Goal: Information Seeking & Learning: Learn about a topic

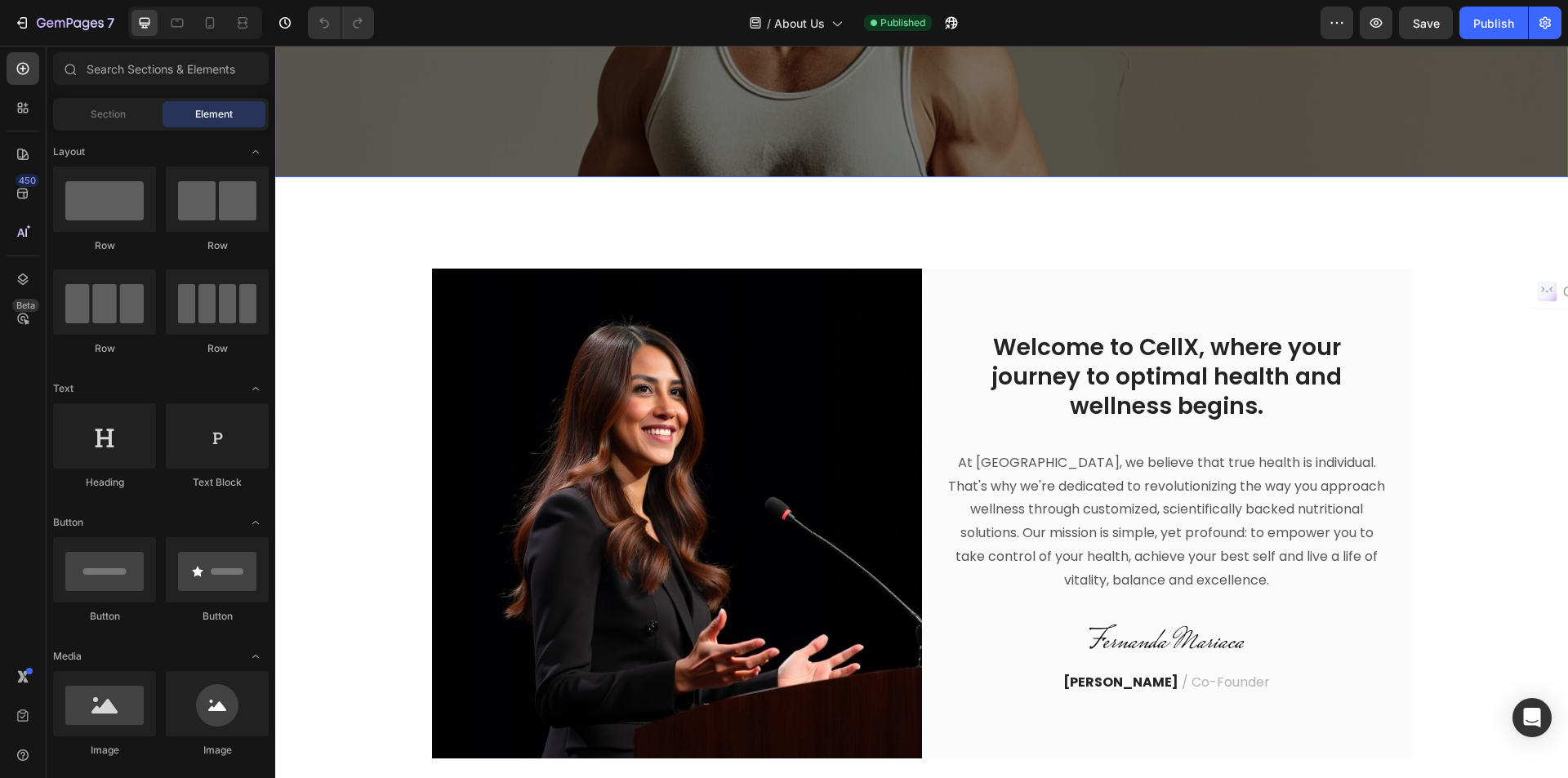
scroll to position [408, 0]
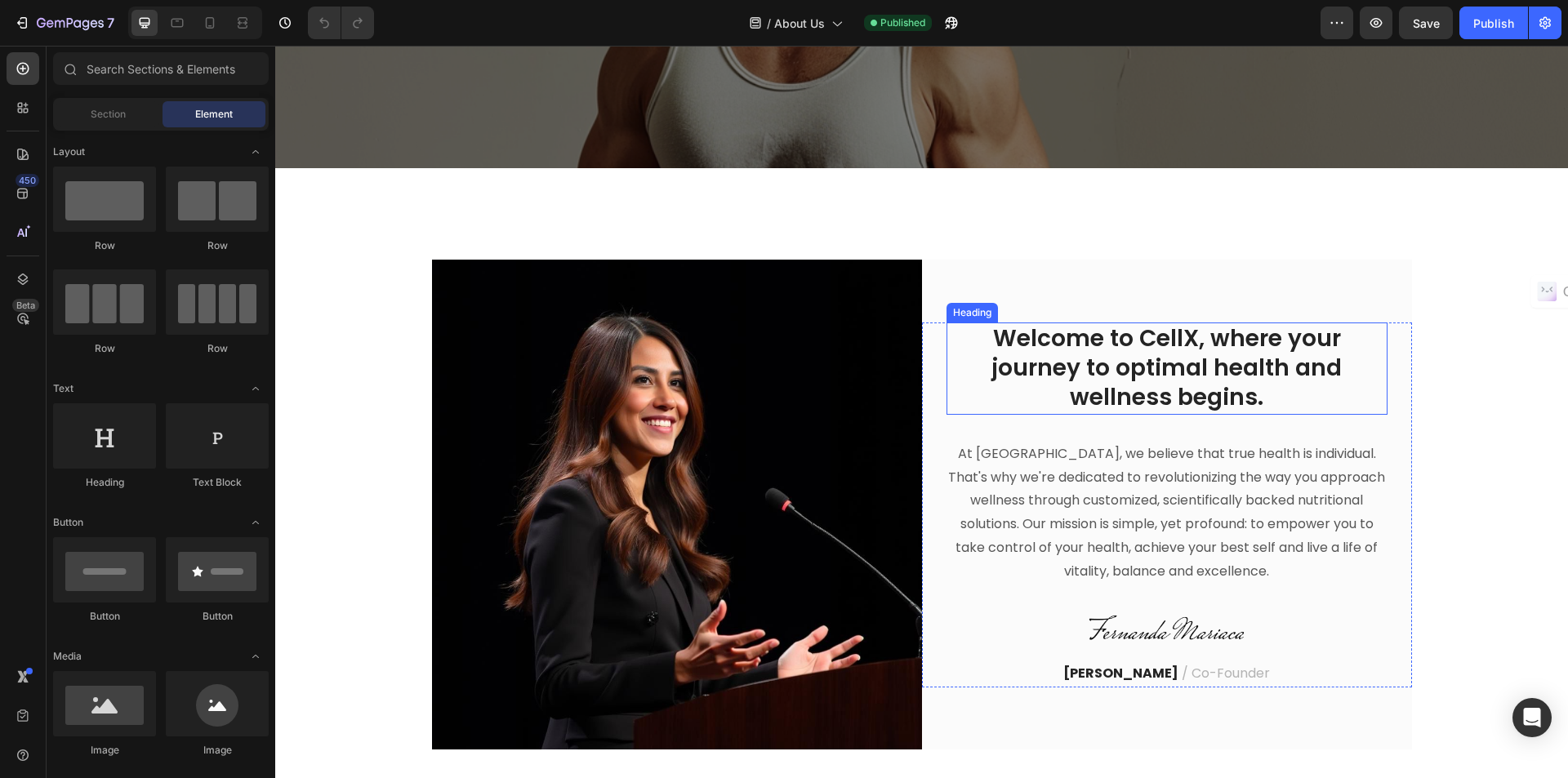
click at [1063, 371] on h2 "Welcome to CellX, where your journey to optimal health and wellness begins." at bounding box center [1167, 369] width 441 height 92
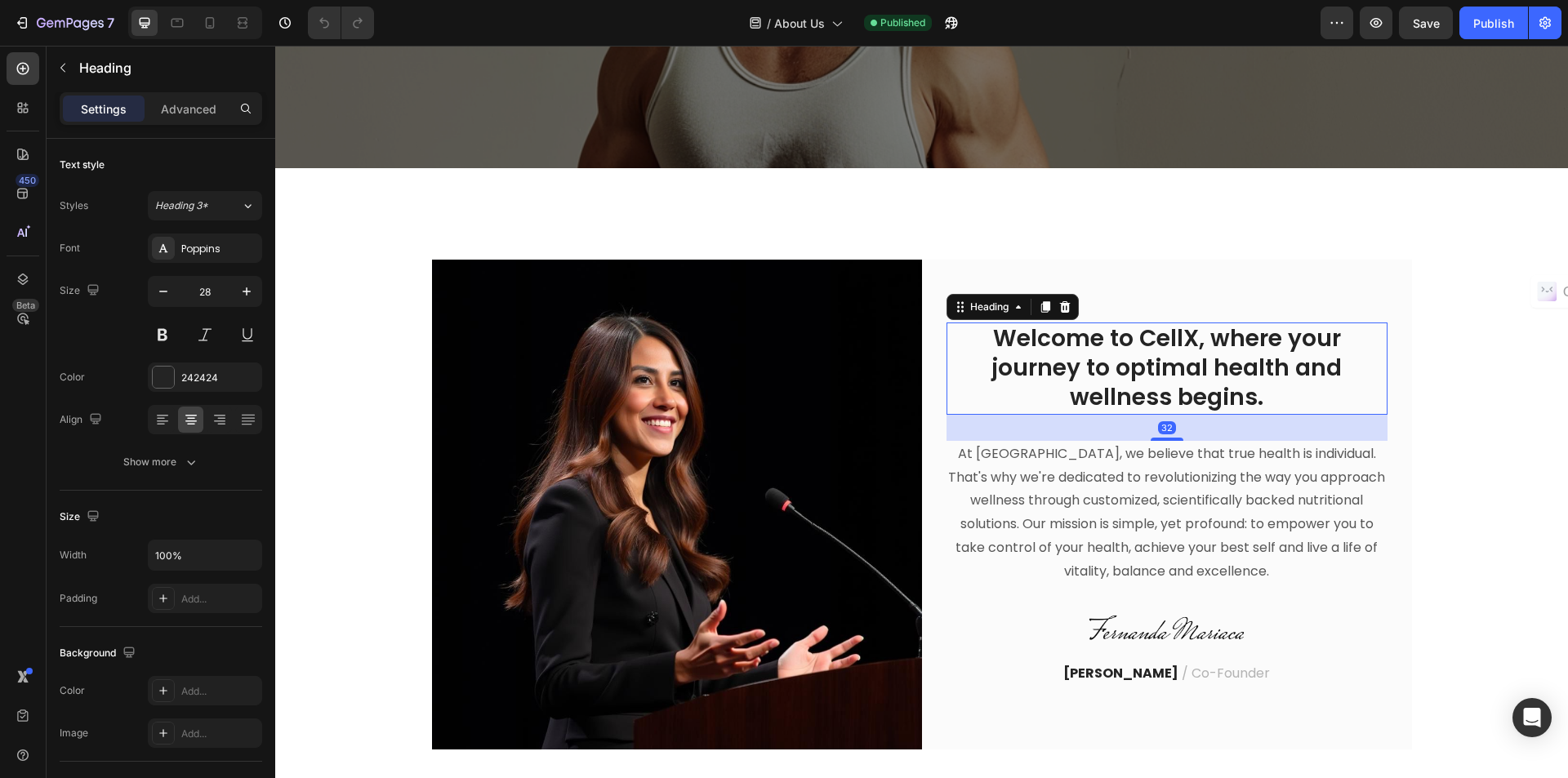
click at [1063, 371] on h2 "Welcome to CellX, where your journey to optimal health and wellness begins." at bounding box center [1167, 369] width 441 height 92
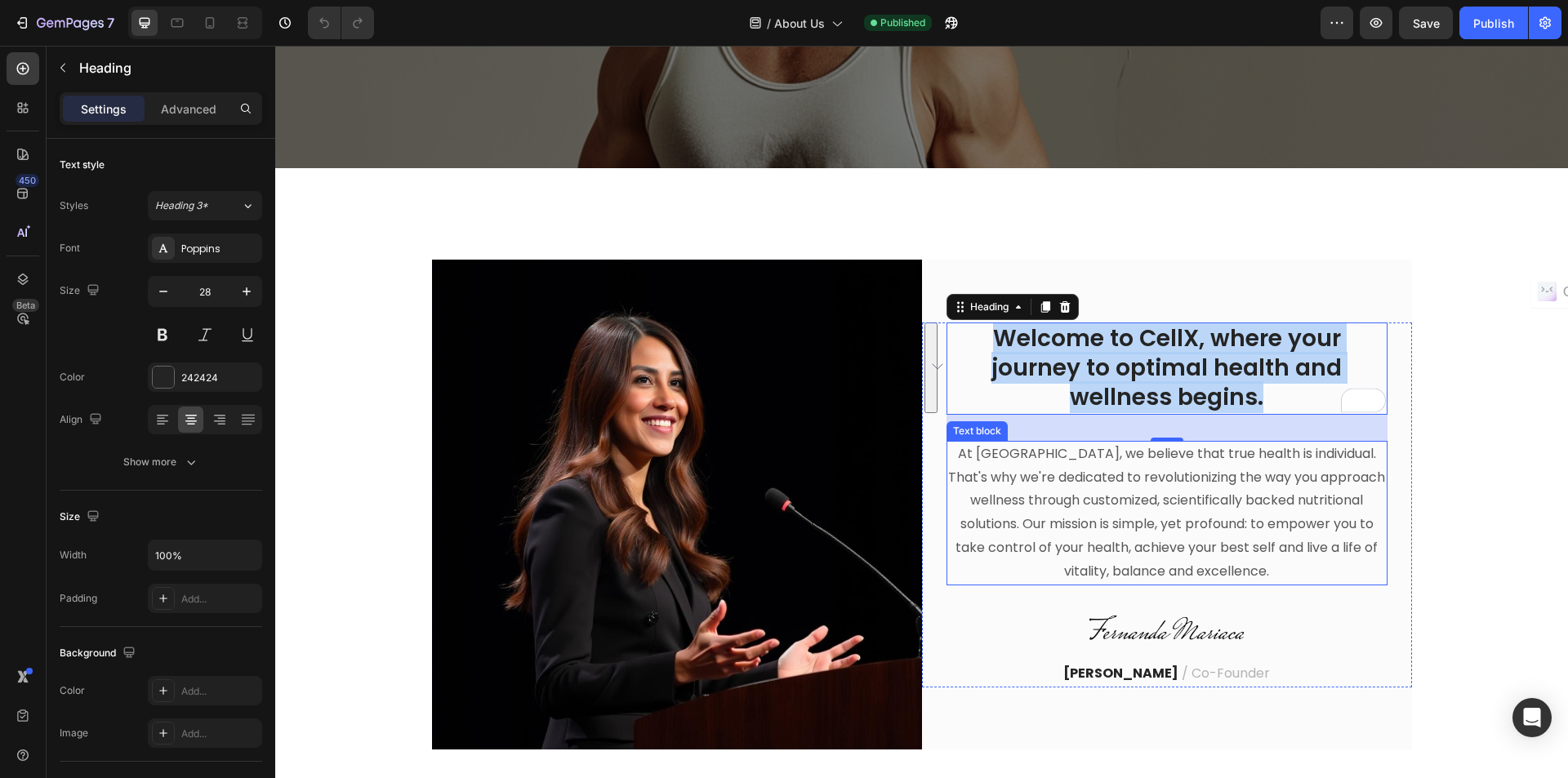
click at [1207, 515] on p "At [GEOGRAPHIC_DATA], we believe that true health is individual. That's why we'…" at bounding box center [1167, 513] width 438 height 141
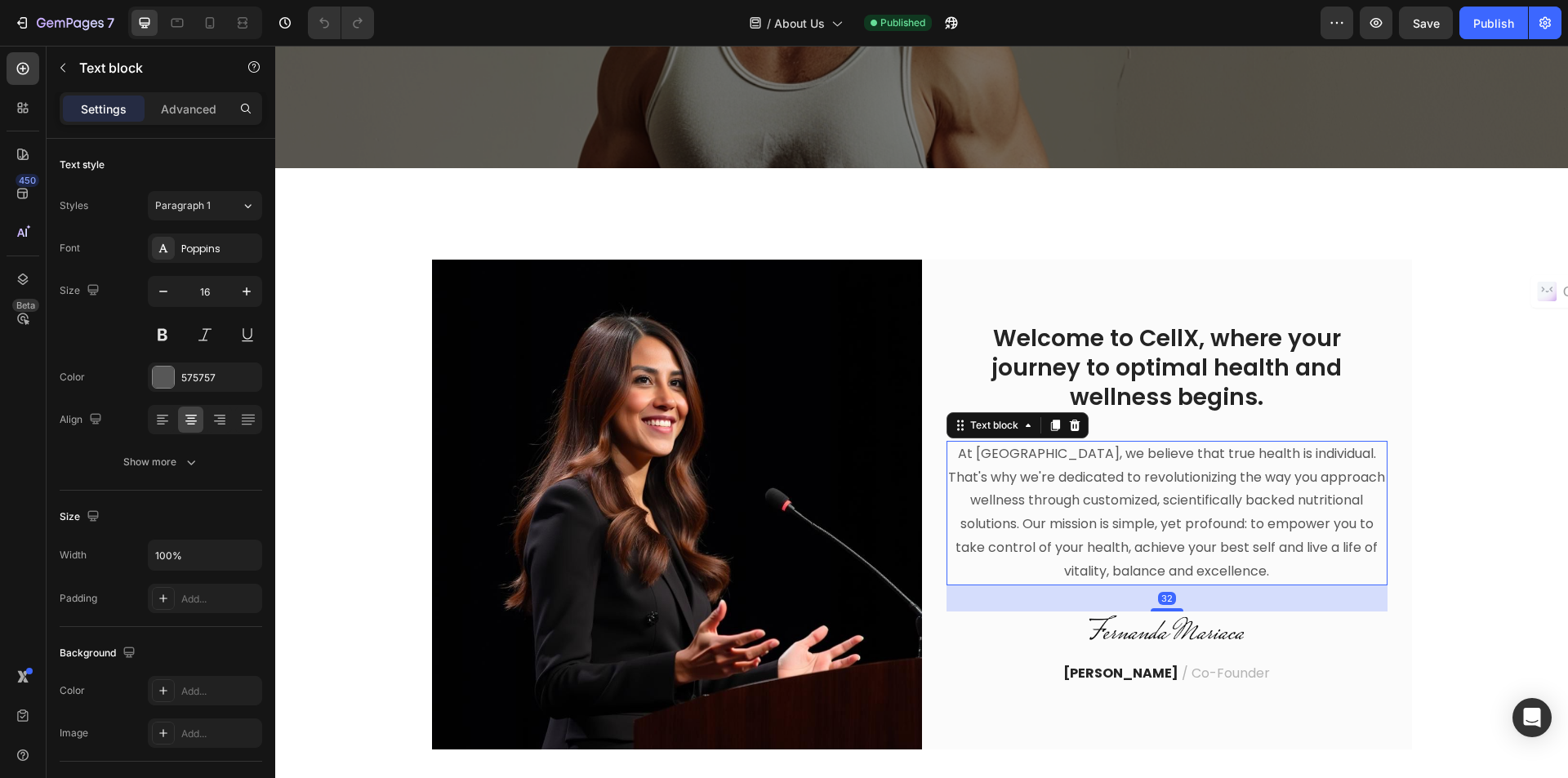
click at [1207, 515] on p "At [GEOGRAPHIC_DATA], we believe that true health is individual. That's why we'…" at bounding box center [1167, 513] width 438 height 141
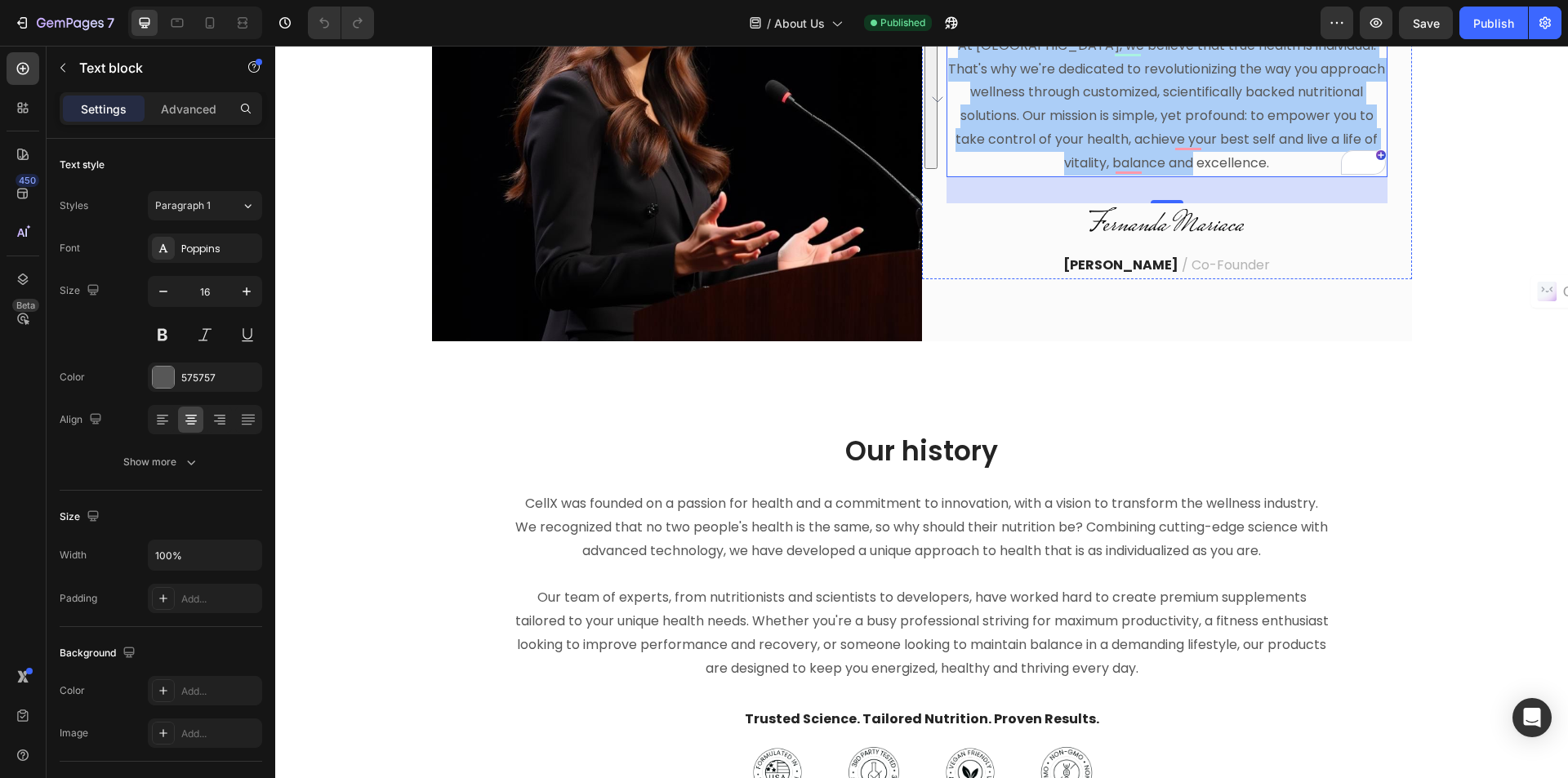
scroll to position [490, 0]
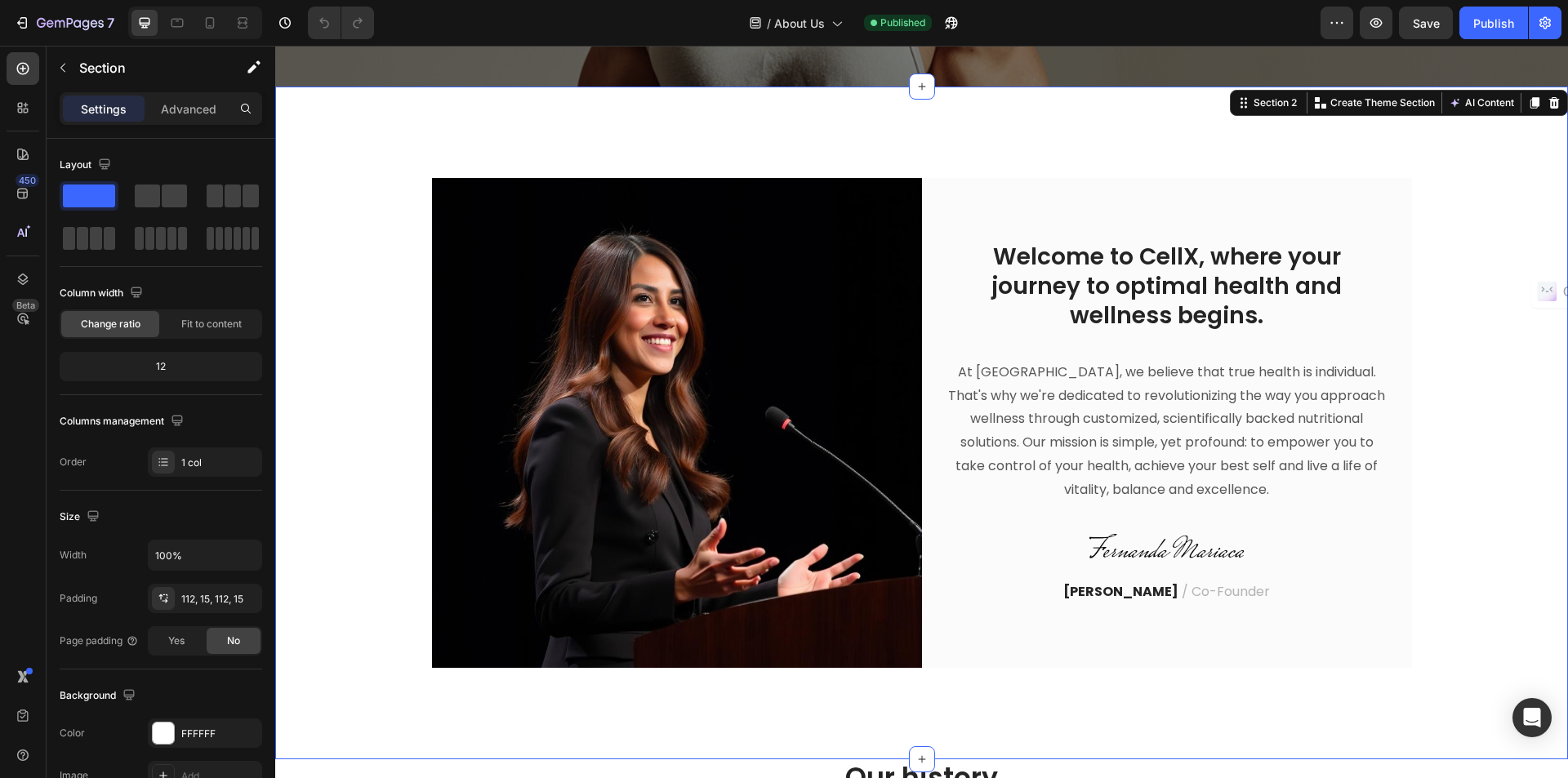
click at [1475, 219] on div "Image Welcome to CellX, where your journey to optimal health and wellness begin…" at bounding box center [922, 423] width 1269 height 490
click at [1548, 98] on icon at bounding box center [1555, 103] width 13 height 13
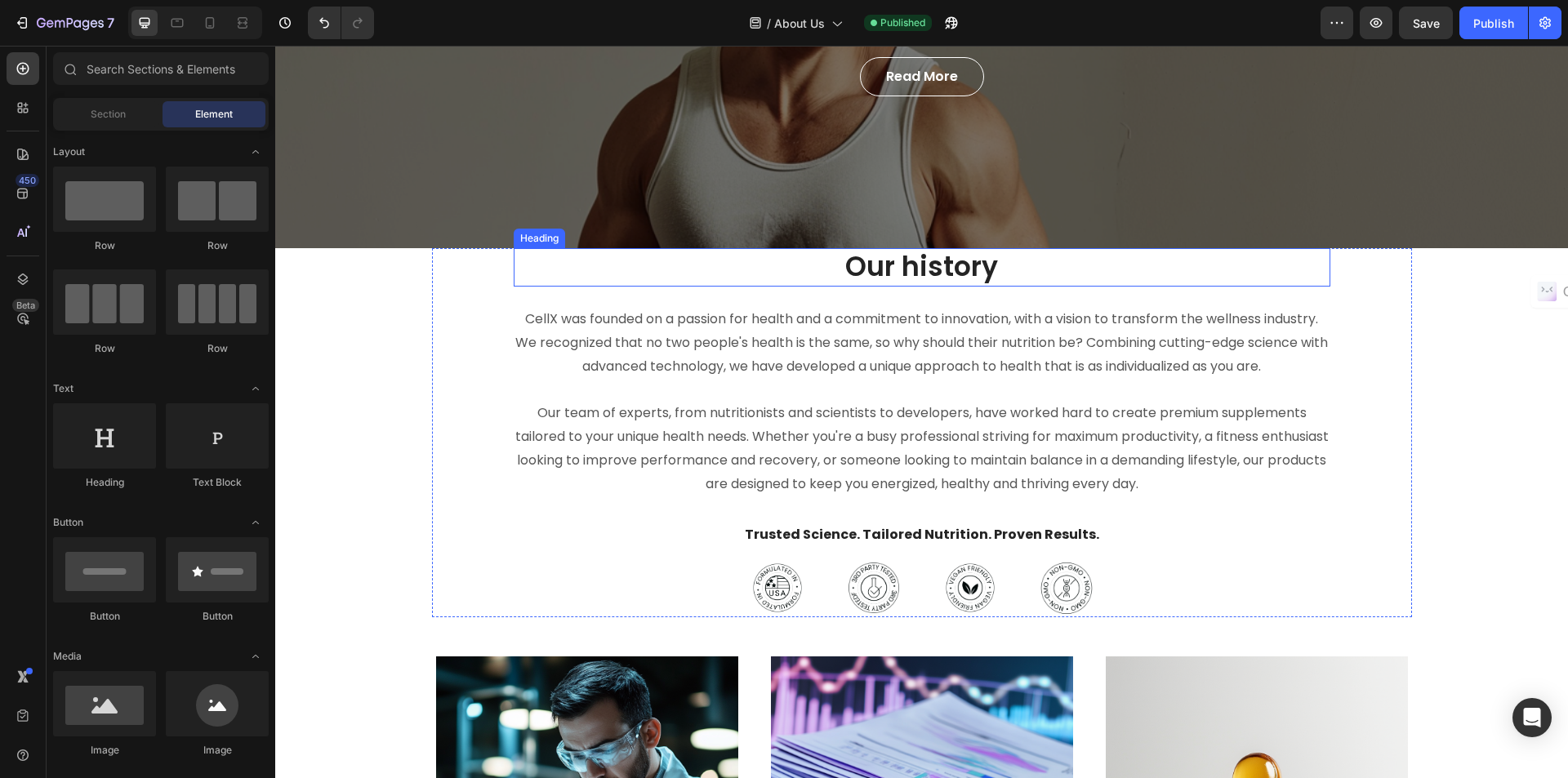
scroll to position [327, 0]
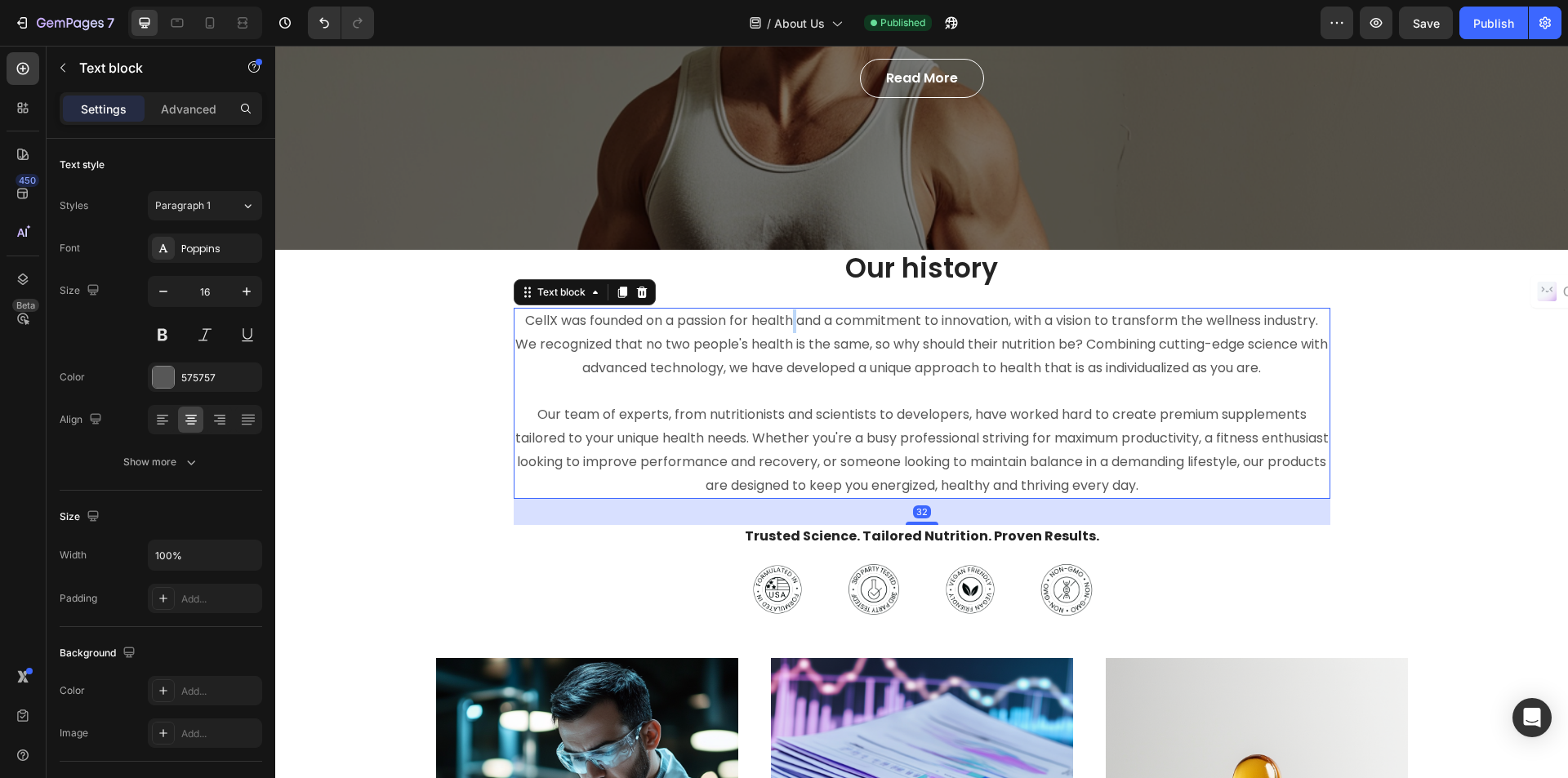
click at [783, 329] on p "CellX was founded on a passion for health and a commitment to innovation, with …" at bounding box center [922, 344] width 814 height 70
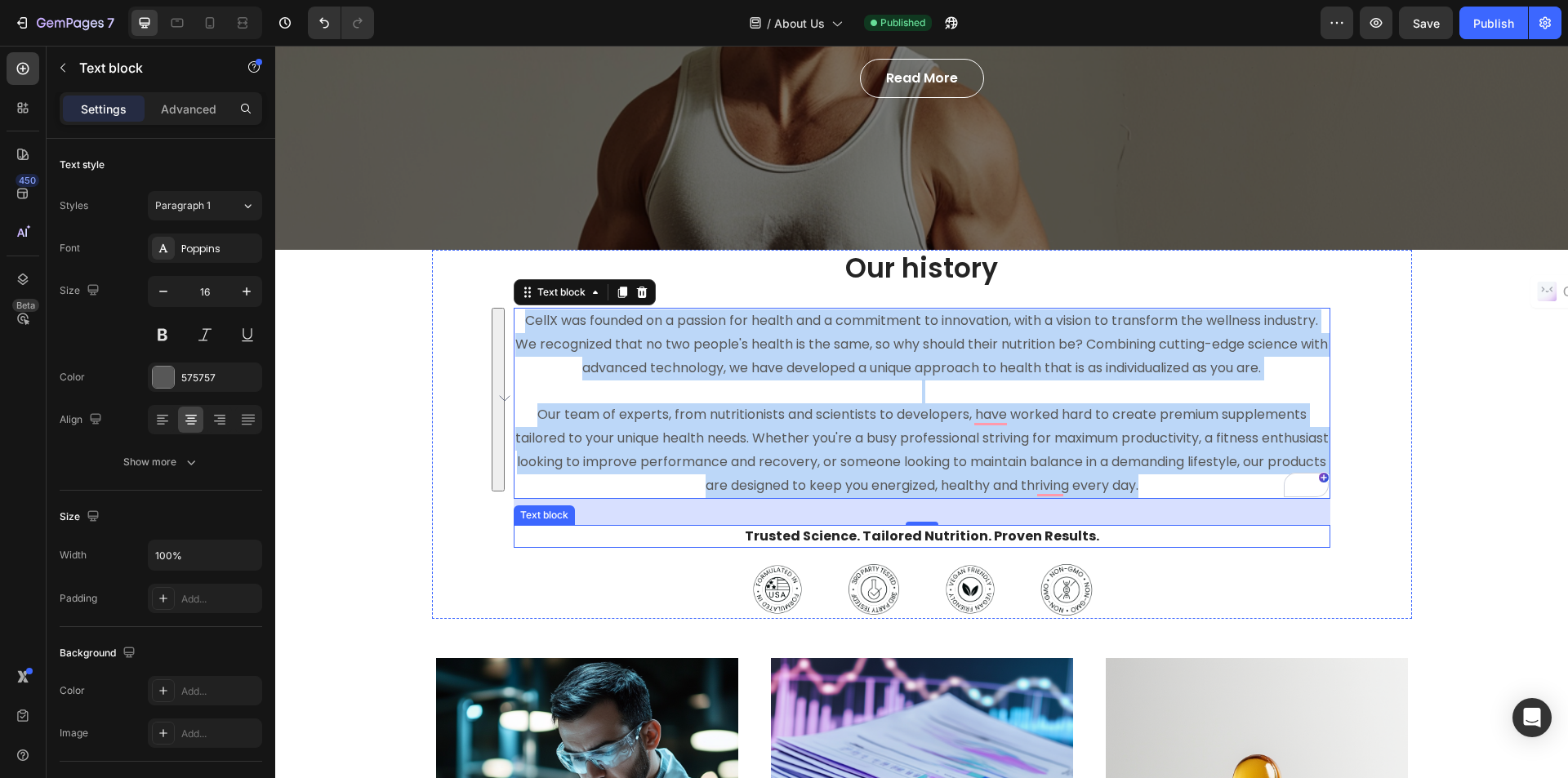
click at [954, 533] on p "Trusted Science. Tailored Nutrition. Proven Results." at bounding box center [922, 536] width 814 height 20
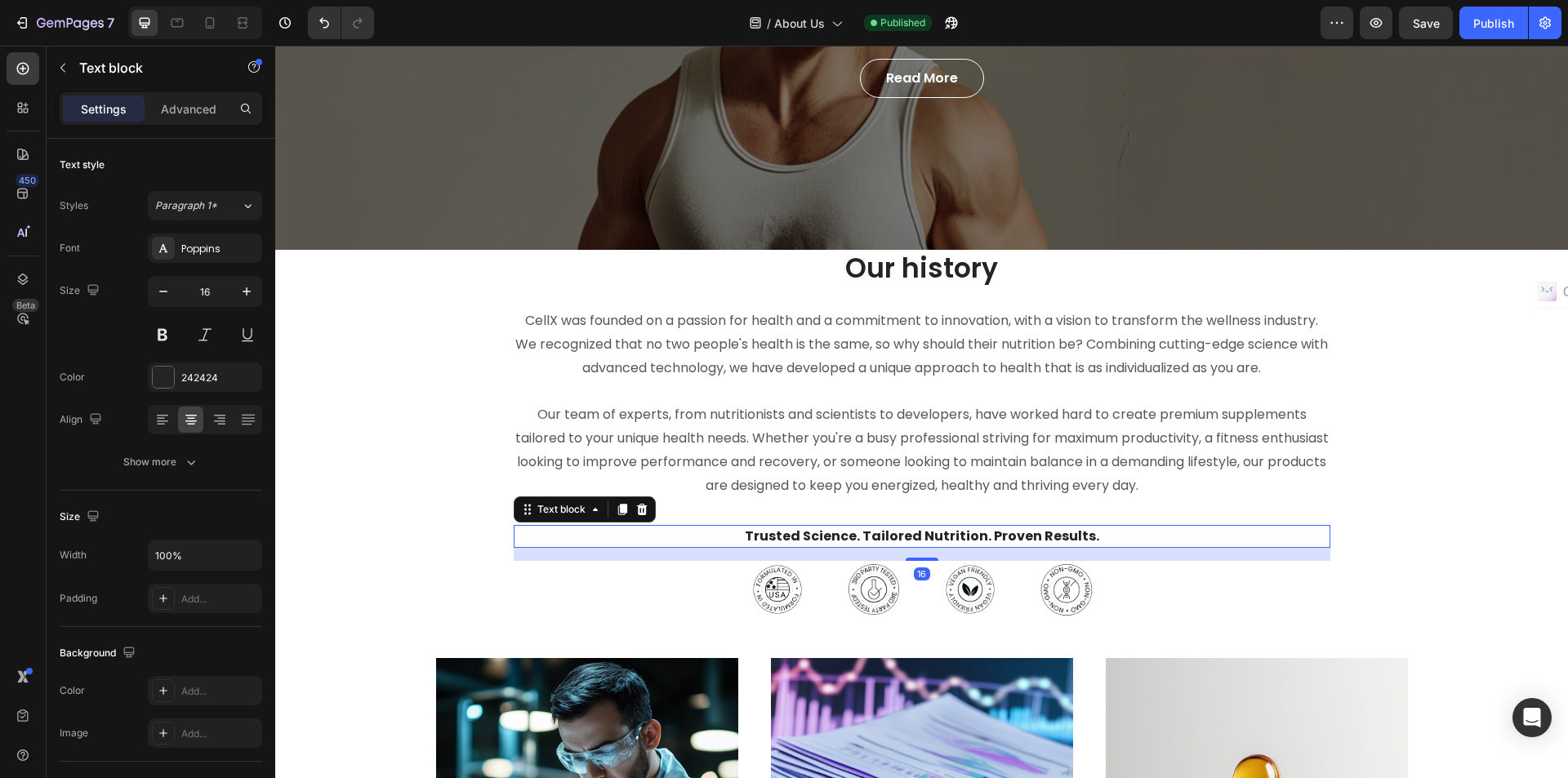
click at [954, 533] on p "Trusted Science. Tailored Nutrition. Proven Results." at bounding box center [922, 536] width 814 height 20
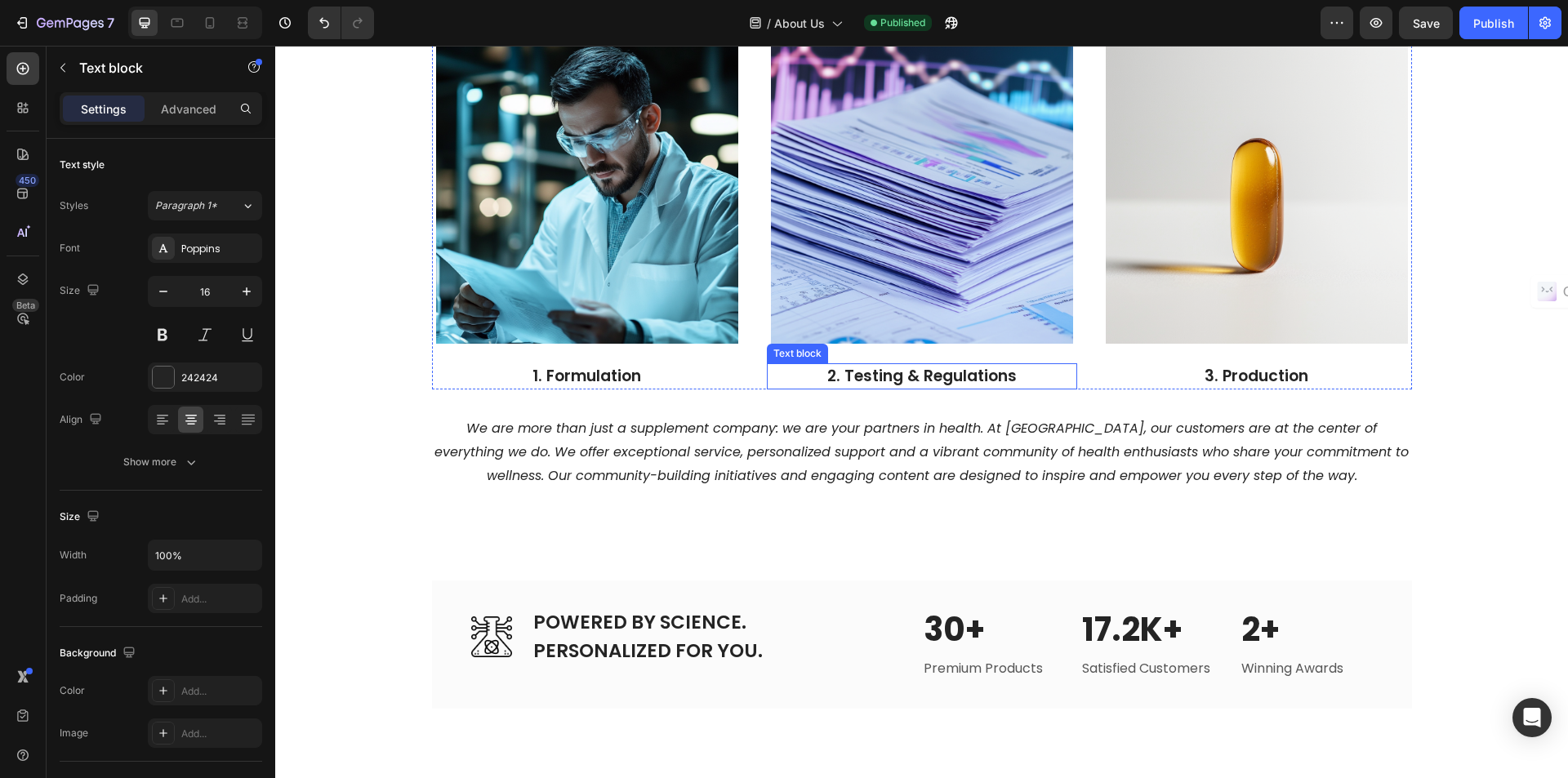
scroll to position [980, 0]
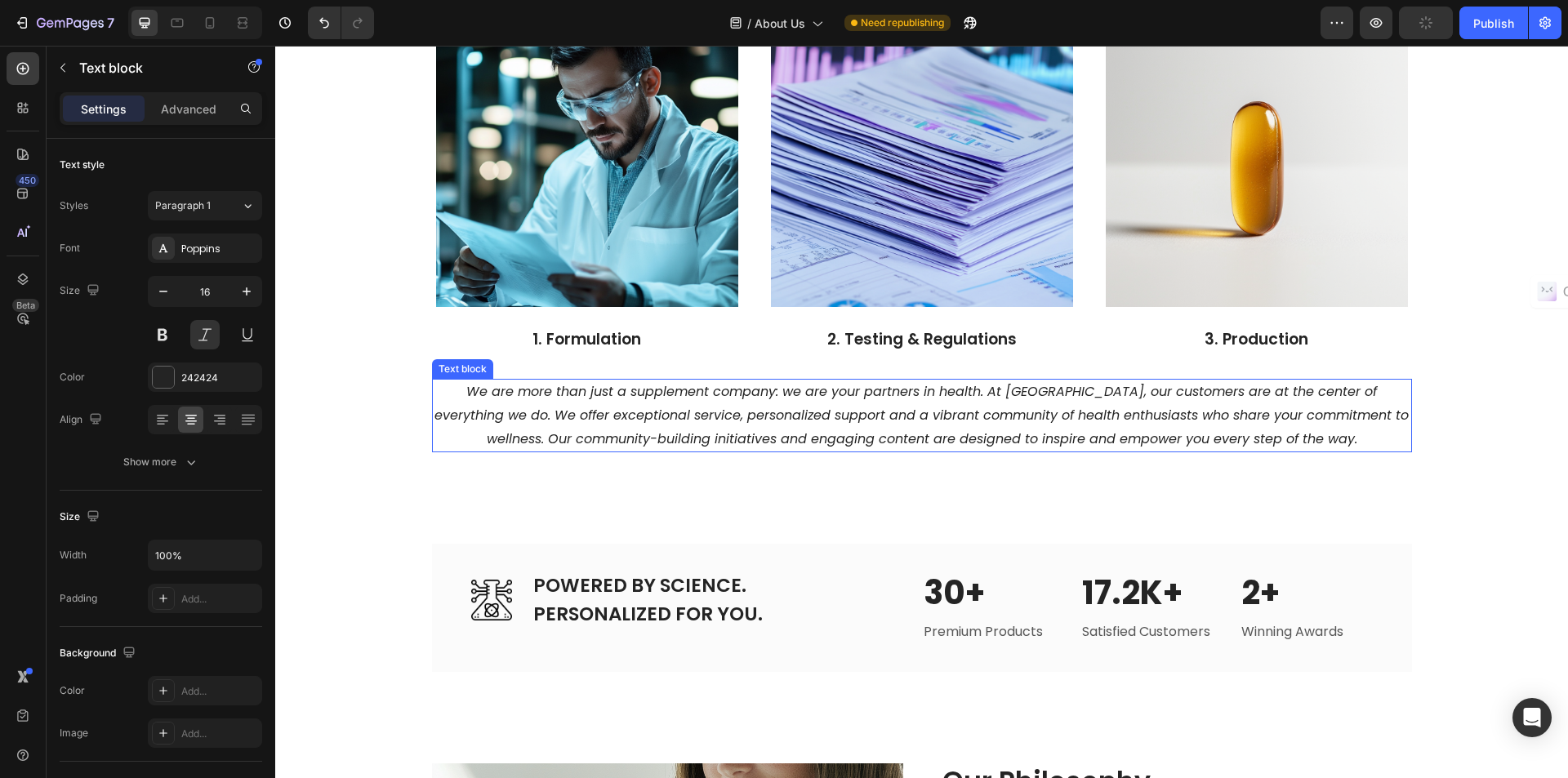
click at [779, 400] on icon "We are more than just a supplement company: we are your partners in health. At …" at bounding box center [922, 415] width 975 height 67
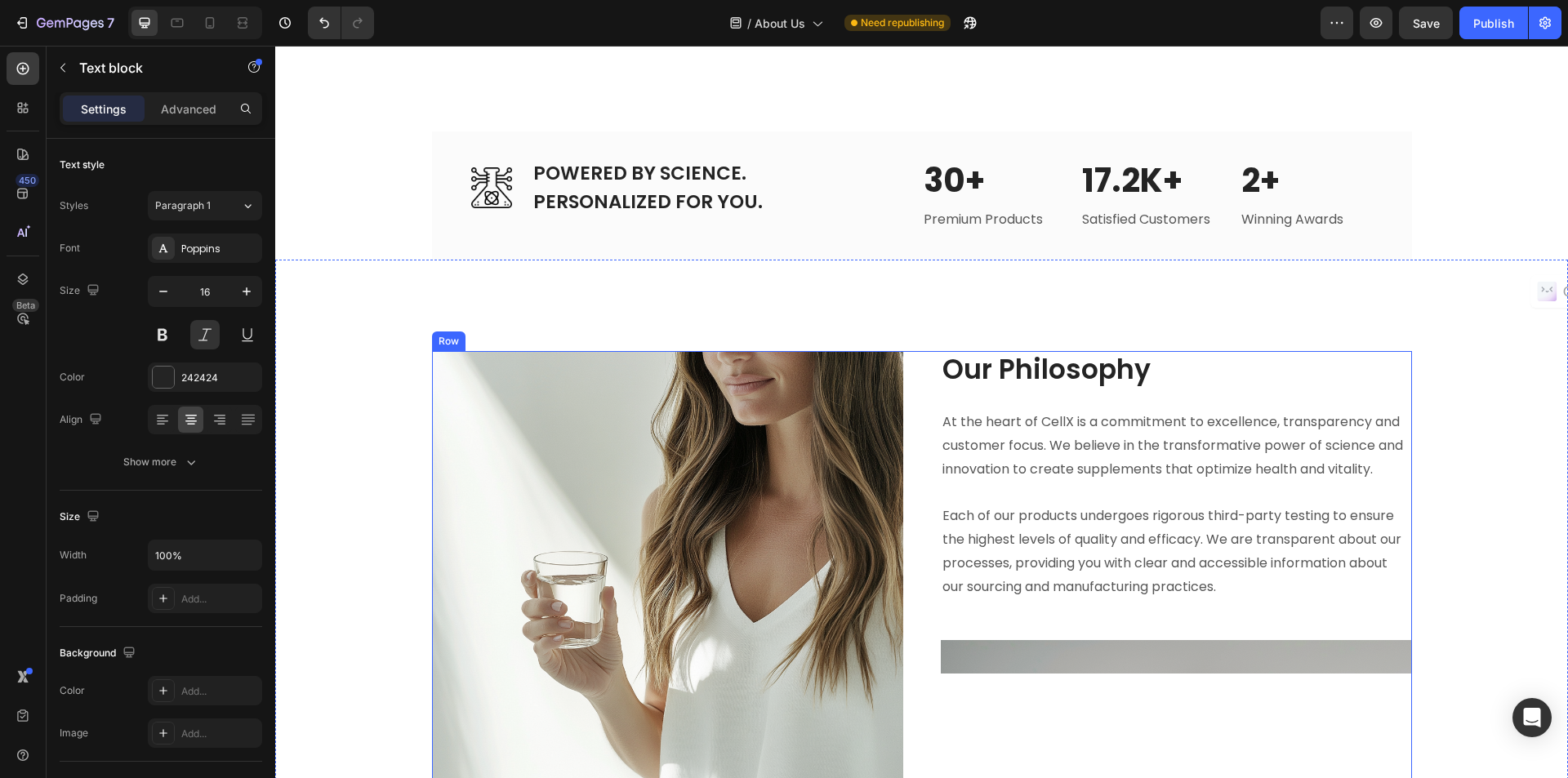
scroll to position [1470, 0]
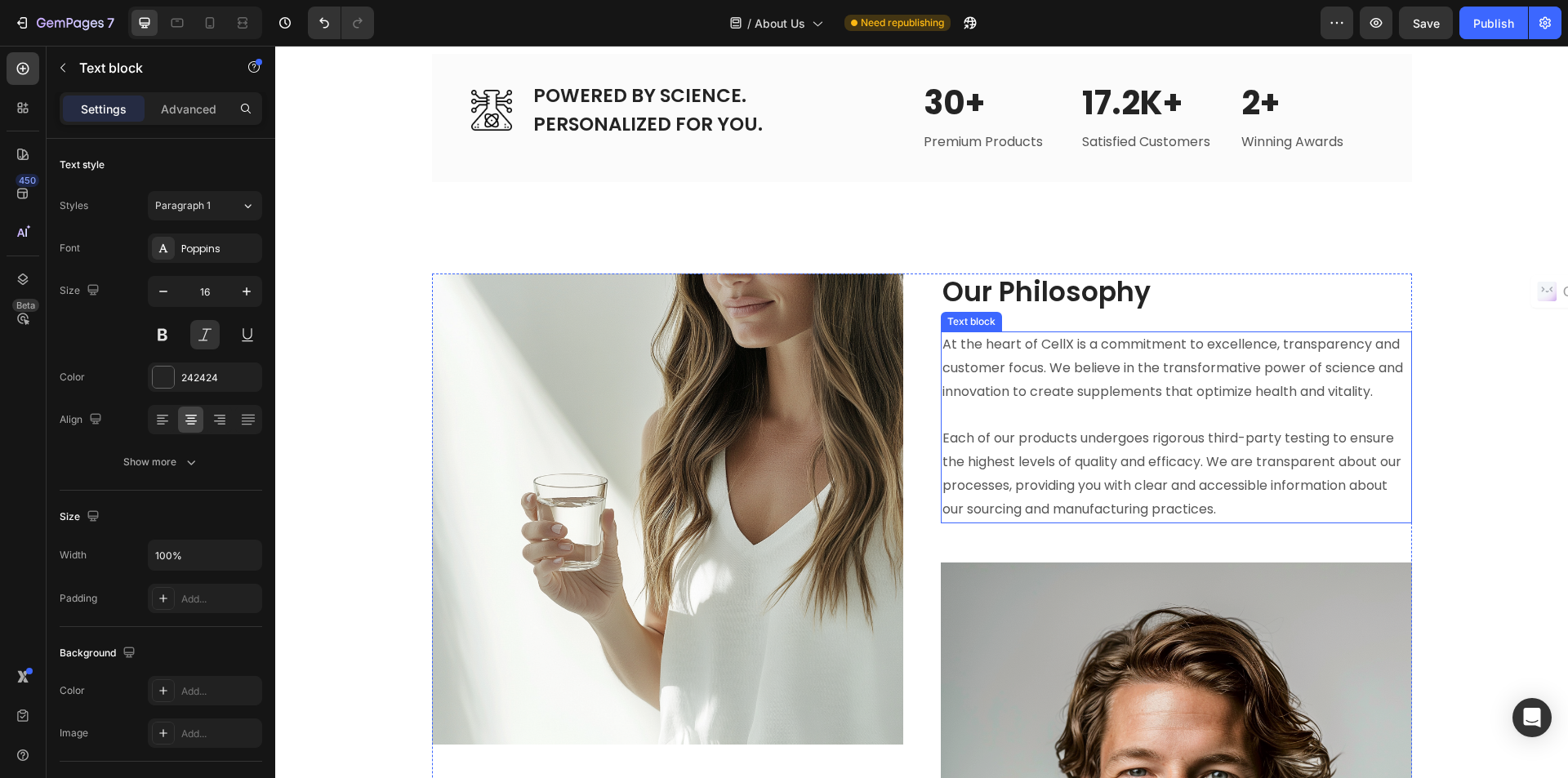
click at [1035, 375] on p "At the heart of CellX is a commitment to excellence, transparency and customer …" at bounding box center [1177, 368] width 468 height 70
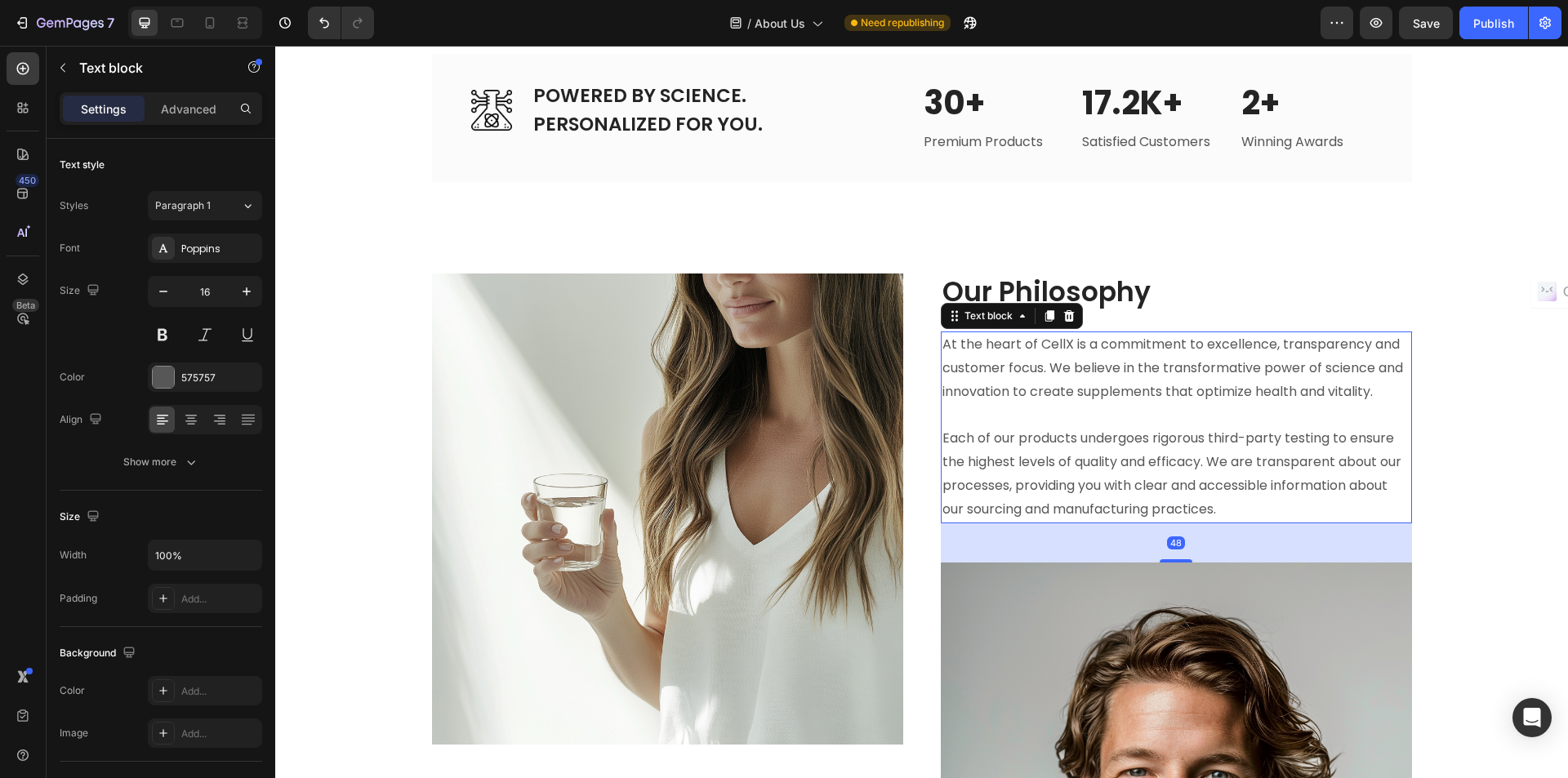
click at [1035, 375] on p "At the heart of CellX is a commitment to excellence, transparency and customer …" at bounding box center [1177, 368] width 468 height 70
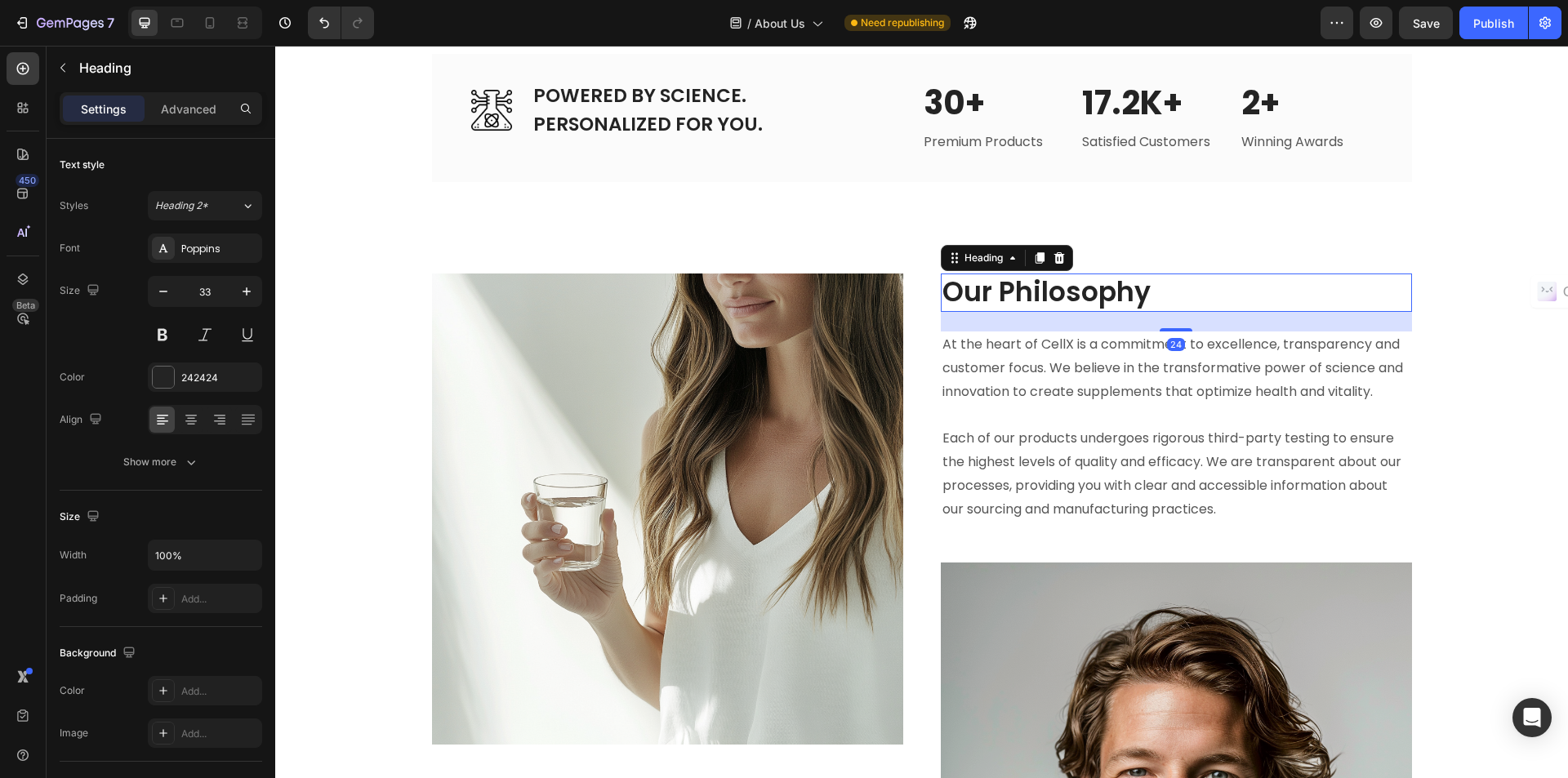
click at [1100, 306] on h2 "Our Philosophy" at bounding box center [1177, 292] width 472 height 39
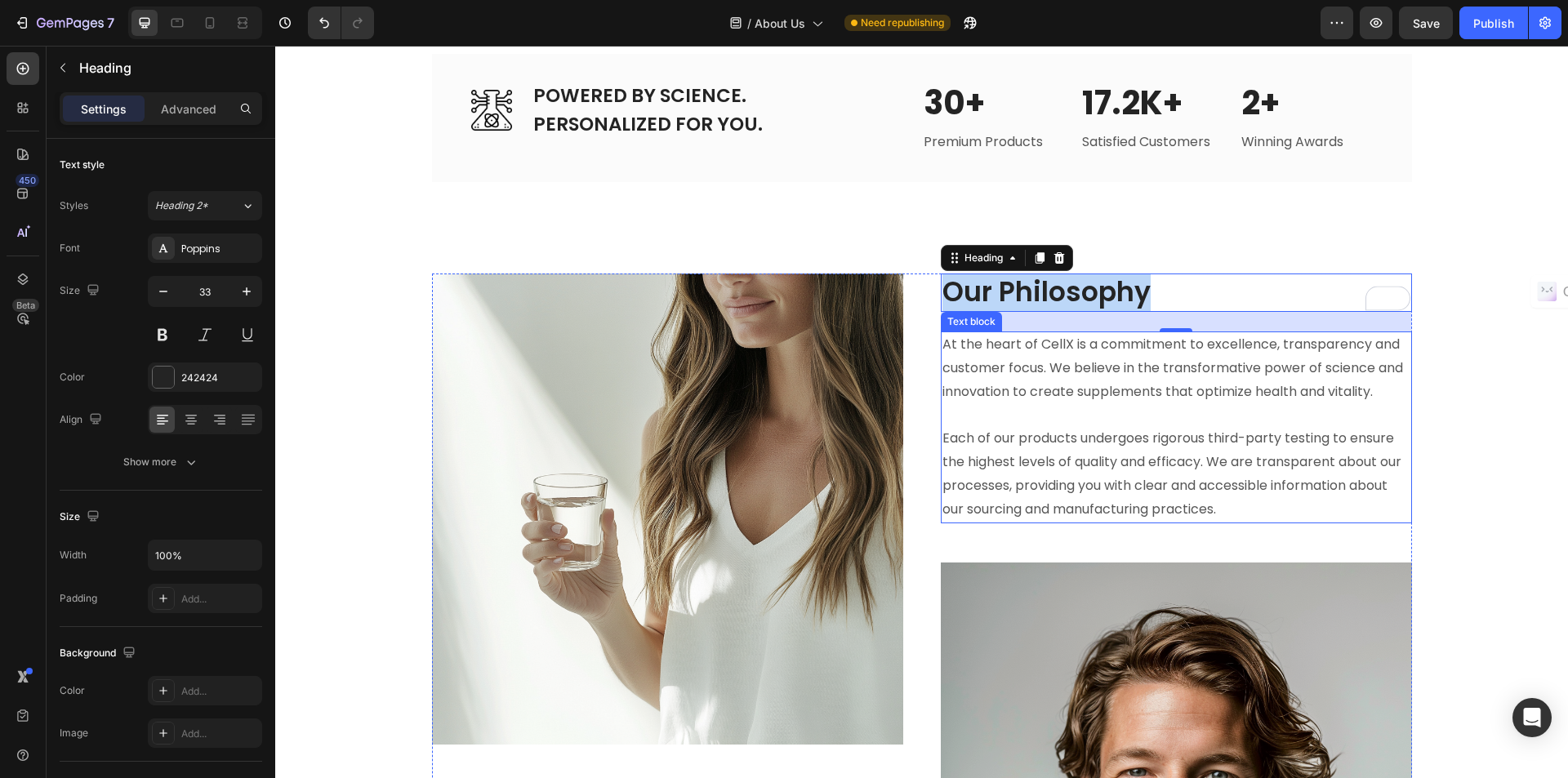
click at [1188, 460] on p "Each of our products undergoes rigorous third-party testing to ensure the highe…" at bounding box center [1177, 463] width 468 height 117
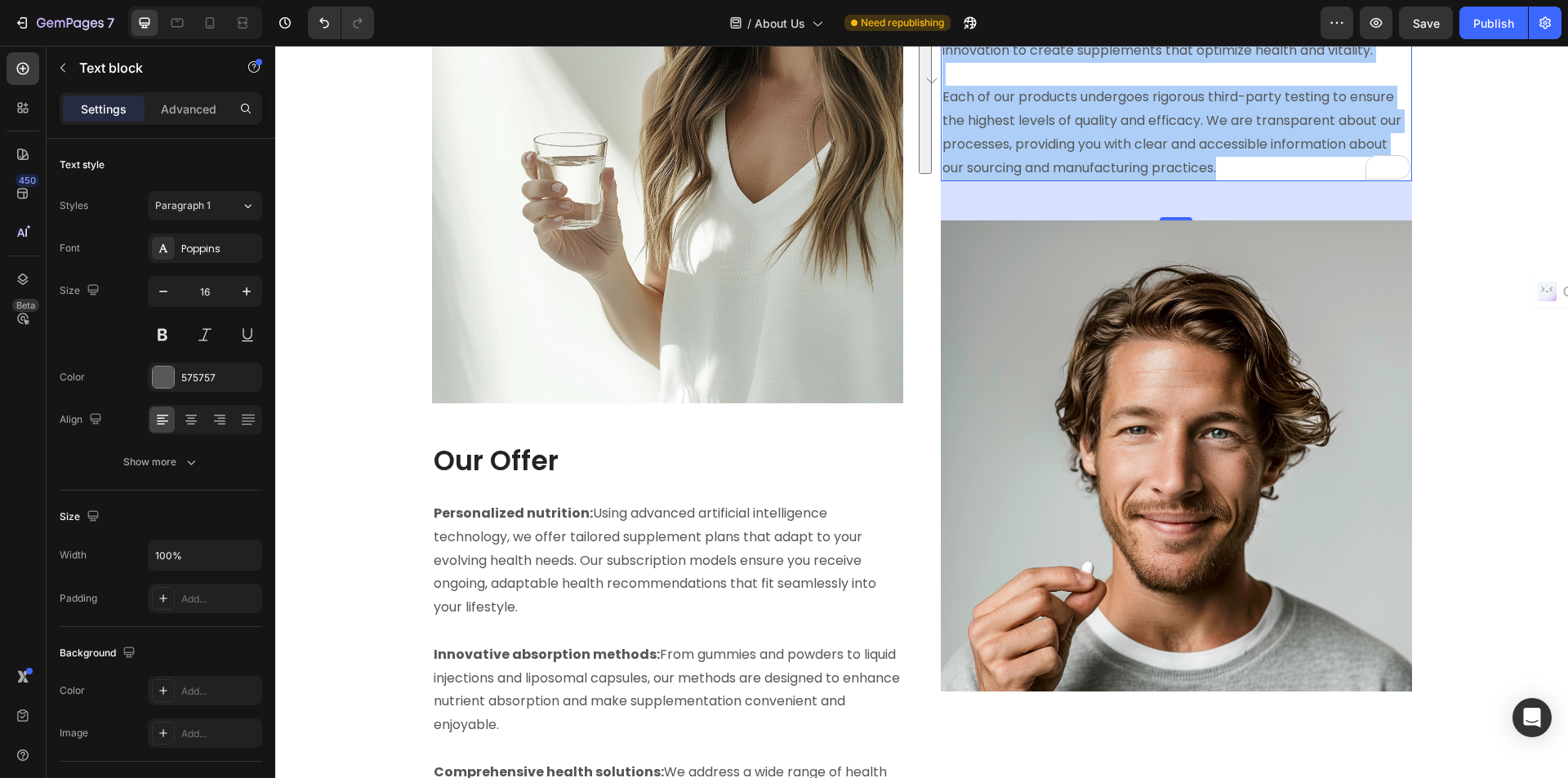
scroll to position [1960, 0]
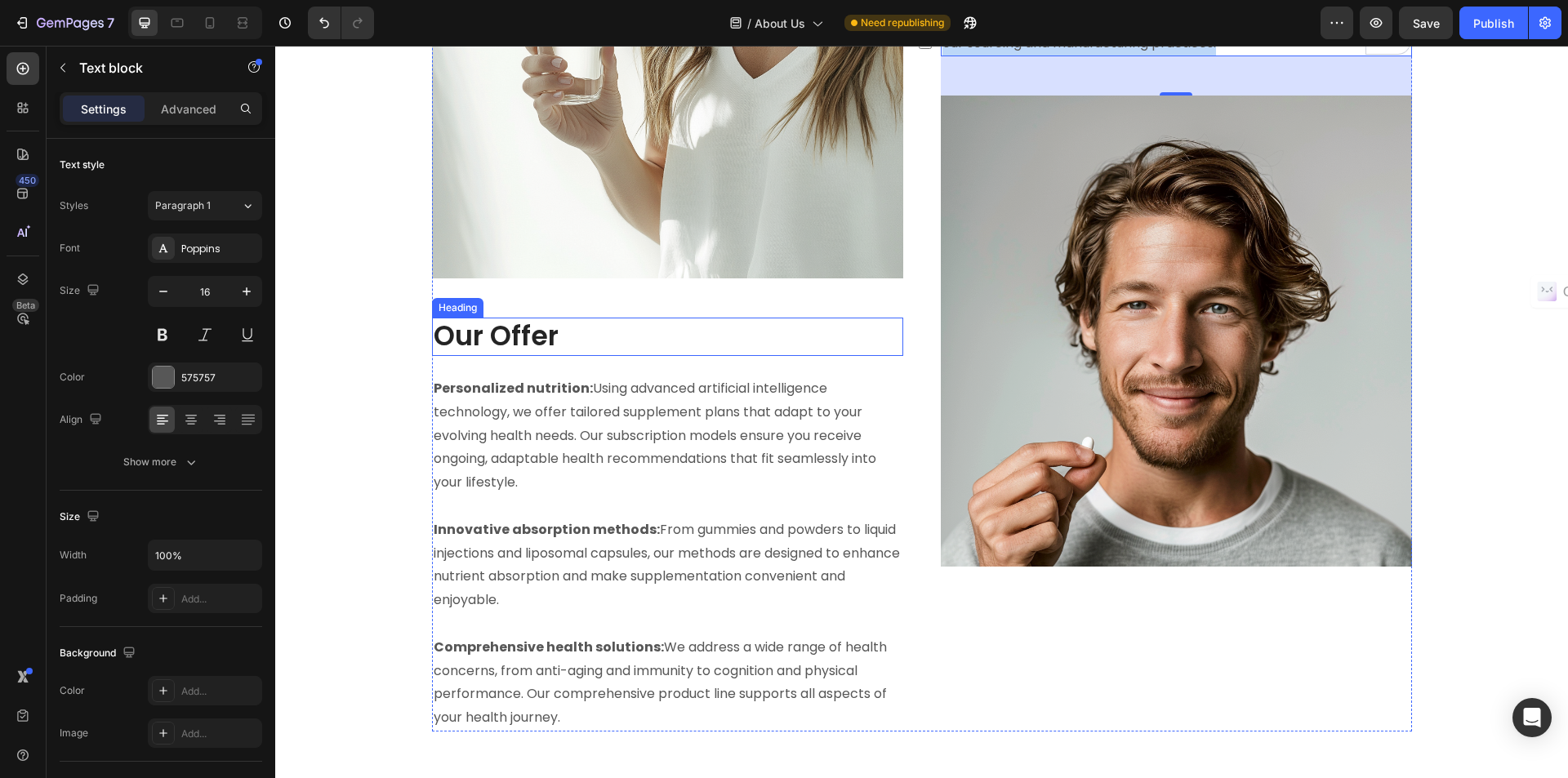
click at [514, 328] on h2 "Our Offer" at bounding box center [668, 337] width 472 height 39
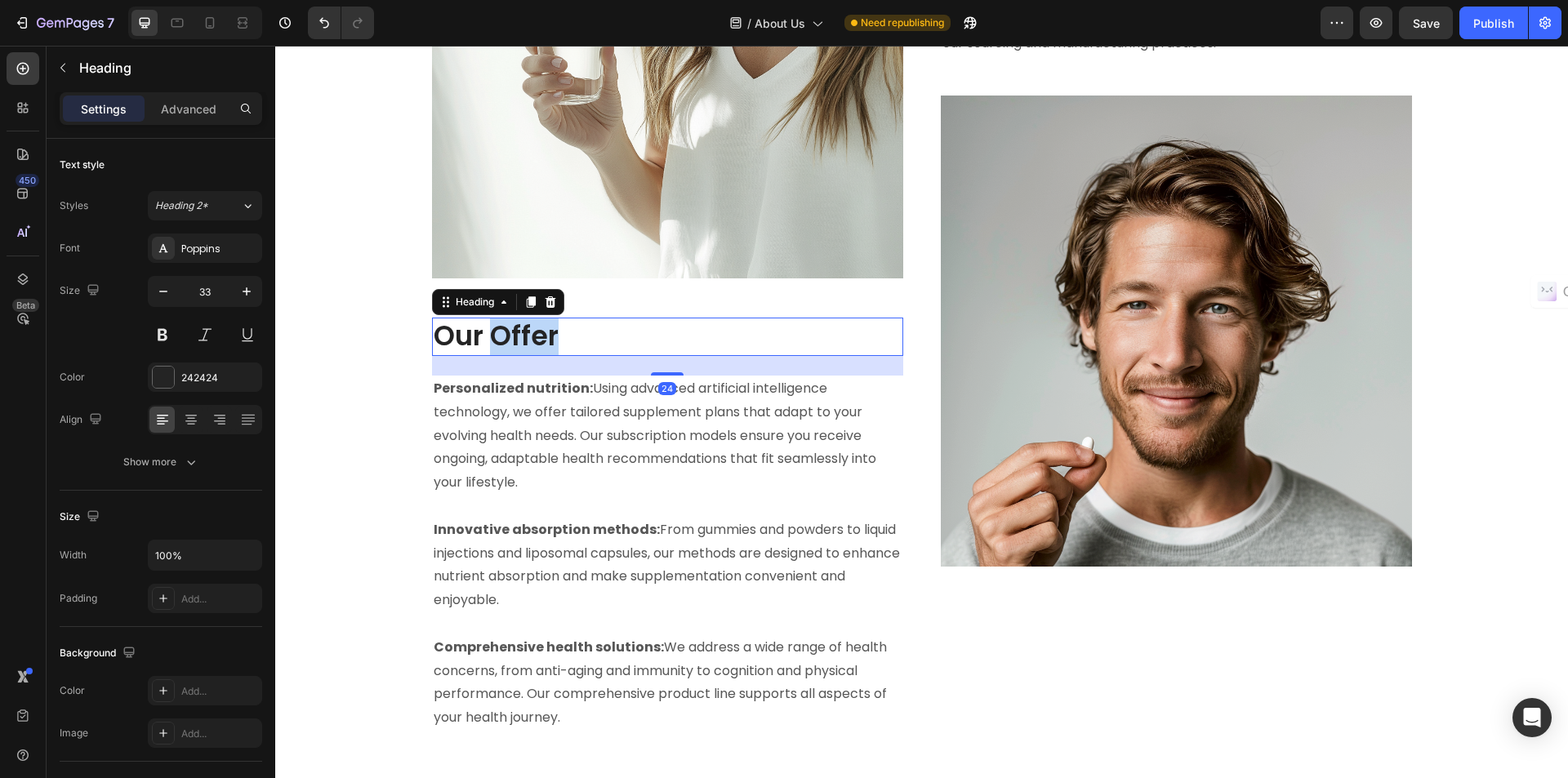
click at [514, 328] on h2 "Our Offer" at bounding box center [668, 337] width 472 height 39
